Goal: Information Seeking & Learning: Learn about a topic

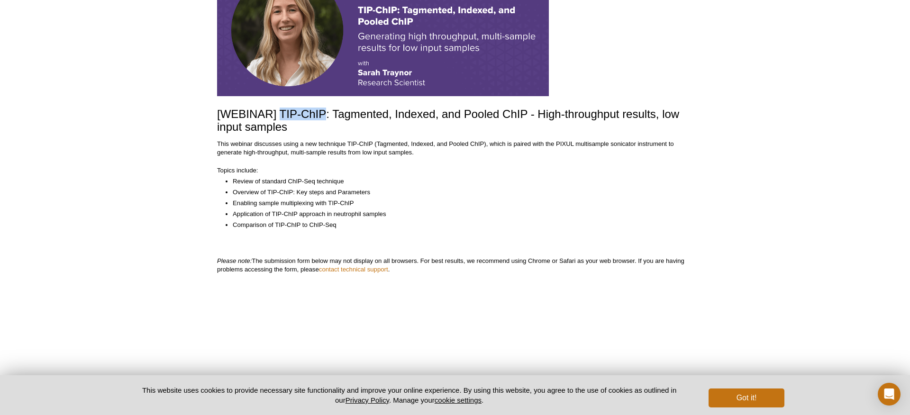
scroll to position [127, 0]
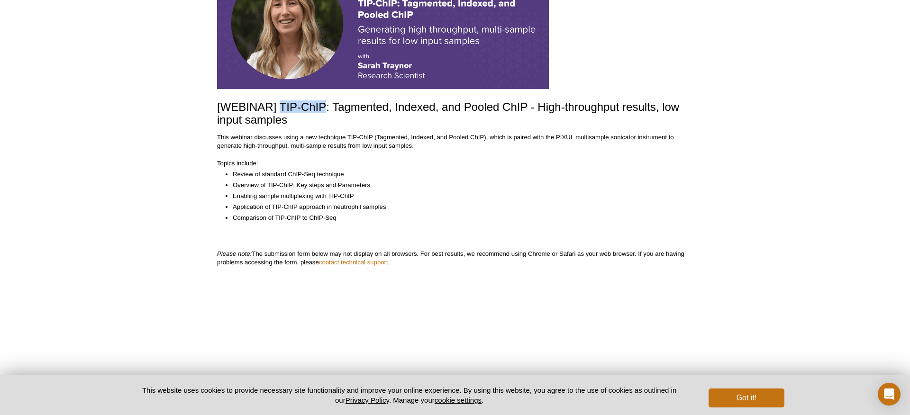
drag, startPoint x: 279, startPoint y: 109, endPoint x: 326, endPoint y: 109, distance: 47.9
click at [326, 109] on h1 "[WEBINAR] TIP-ChIP: Tagmented, Indexed, and Pooled ChIP - High-throughput resul…" at bounding box center [455, 114] width 476 height 26
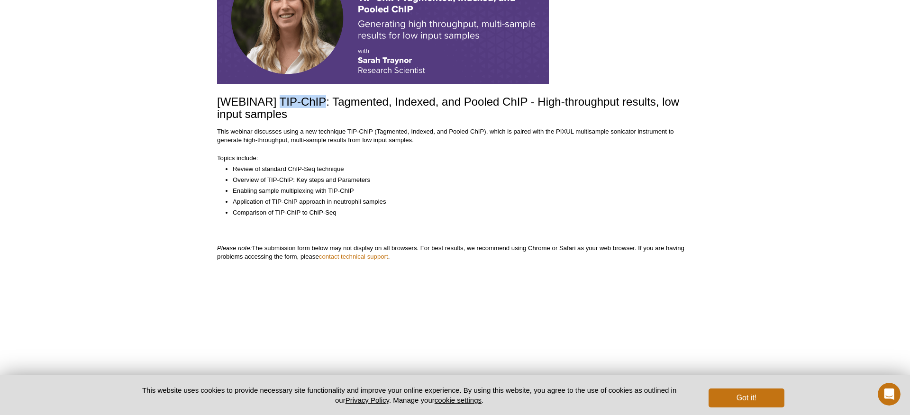
scroll to position [0, 0]
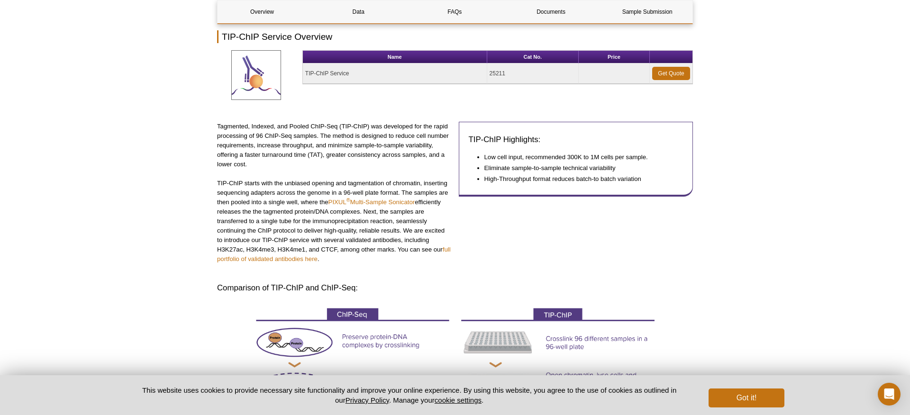
scroll to position [127, 0]
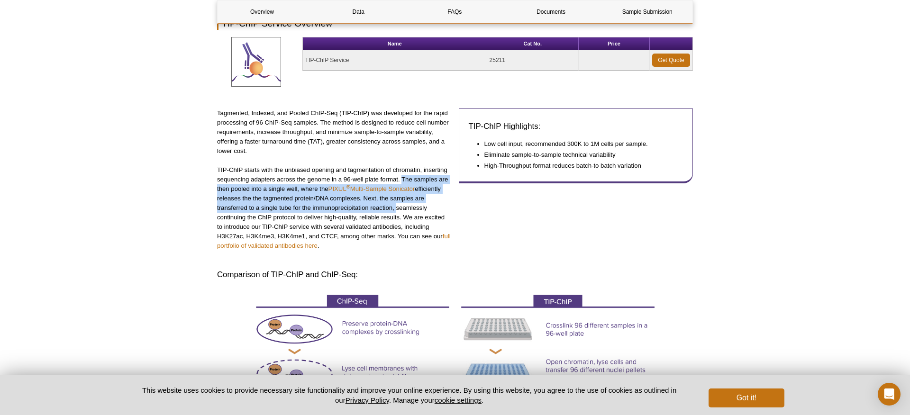
drag, startPoint x: 402, startPoint y: 178, endPoint x: 394, endPoint y: 210, distance: 32.6
click at [394, 210] on p "TIP-ChIP starts with the unbiased opening and tagmentation of chromatin, insert…" at bounding box center [334, 207] width 235 height 85
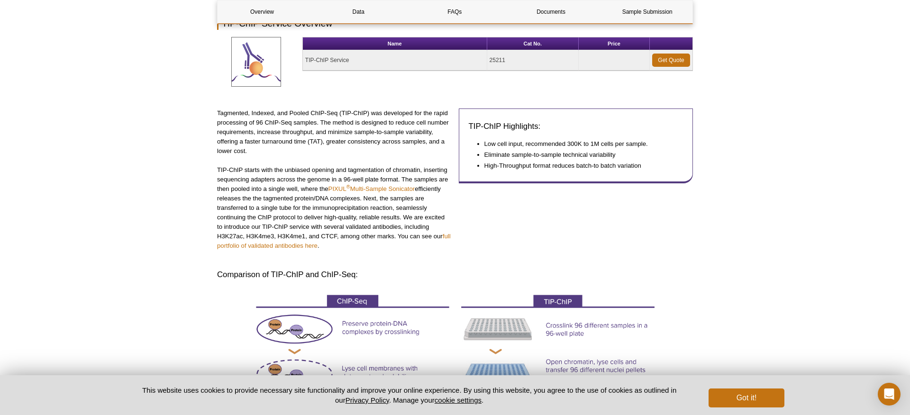
click at [404, 210] on p "TIP-ChIP starts with the unbiased opening and tagmentation of chromatin, insert…" at bounding box center [334, 207] width 235 height 85
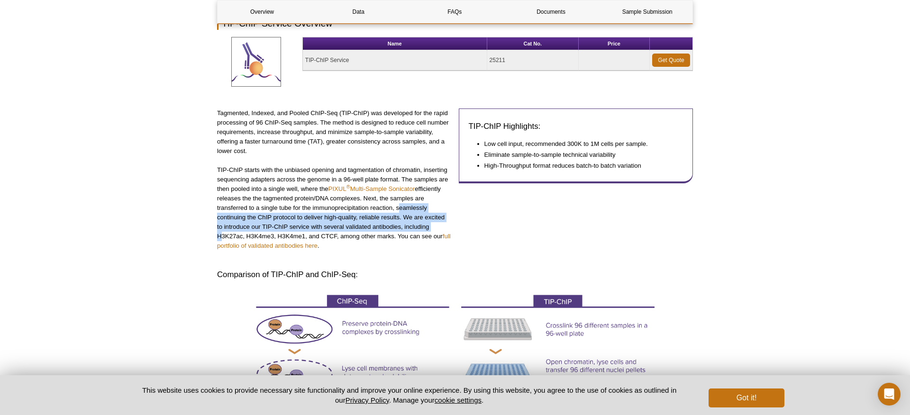
drag, startPoint x: 396, startPoint y: 209, endPoint x: 452, endPoint y: 229, distance: 59.8
click at [452, 229] on div "Tagmented, Indexed, and Pooled ChIP-Seq (TIP-ChIP) was developed for the rapid …" at bounding box center [455, 188] width 476 height 159
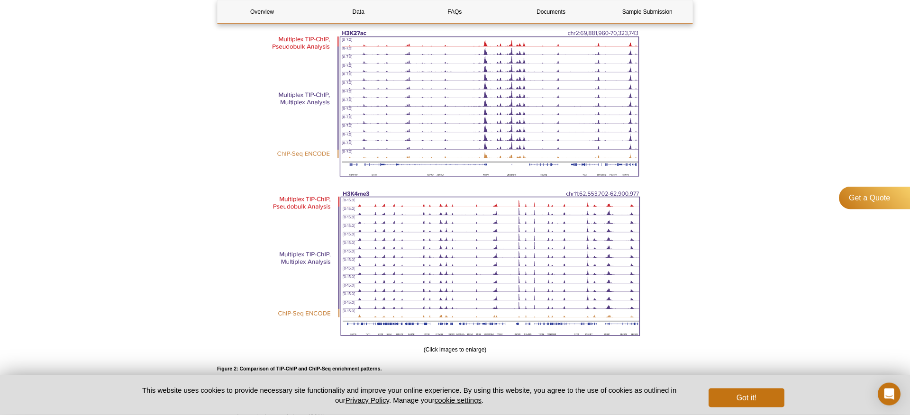
scroll to position [1305, 0]
